Goal: Task Accomplishment & Management: Use online tool/utility

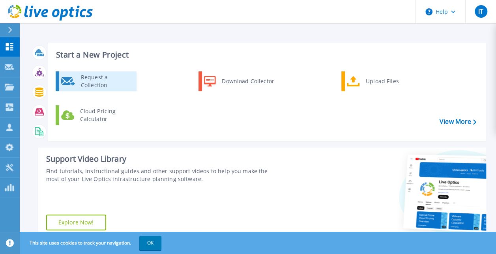
click at [88, 81] on div "Request a Collection" at bounding box center [106, 81] width 58 height 16
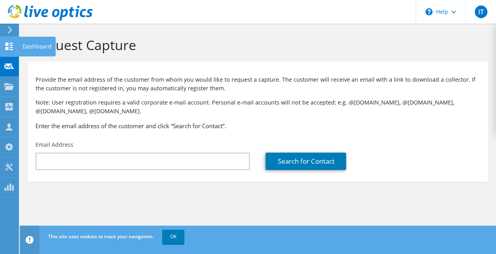
click at [12, 47] on use at bounding box center [9, 46] width 7 height 7
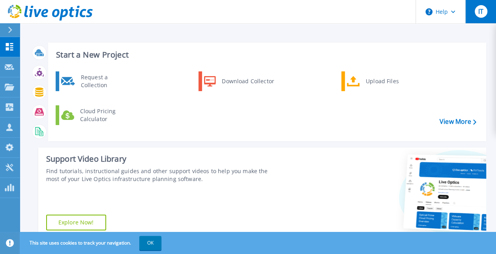
click at [480, 9] on span "IT" at bounding box center [480, 11] width 5 height 6
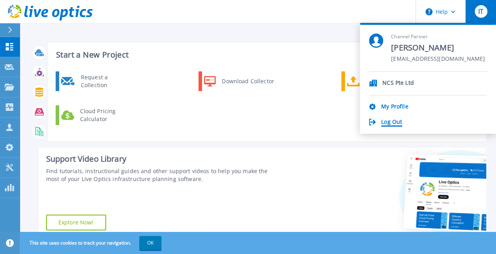
click at [392, 121] on link "Log Out" at bounding box center [391, 122] width 21 height 7
